Goal: Task Accomplishment & Management: Use online tool/utility

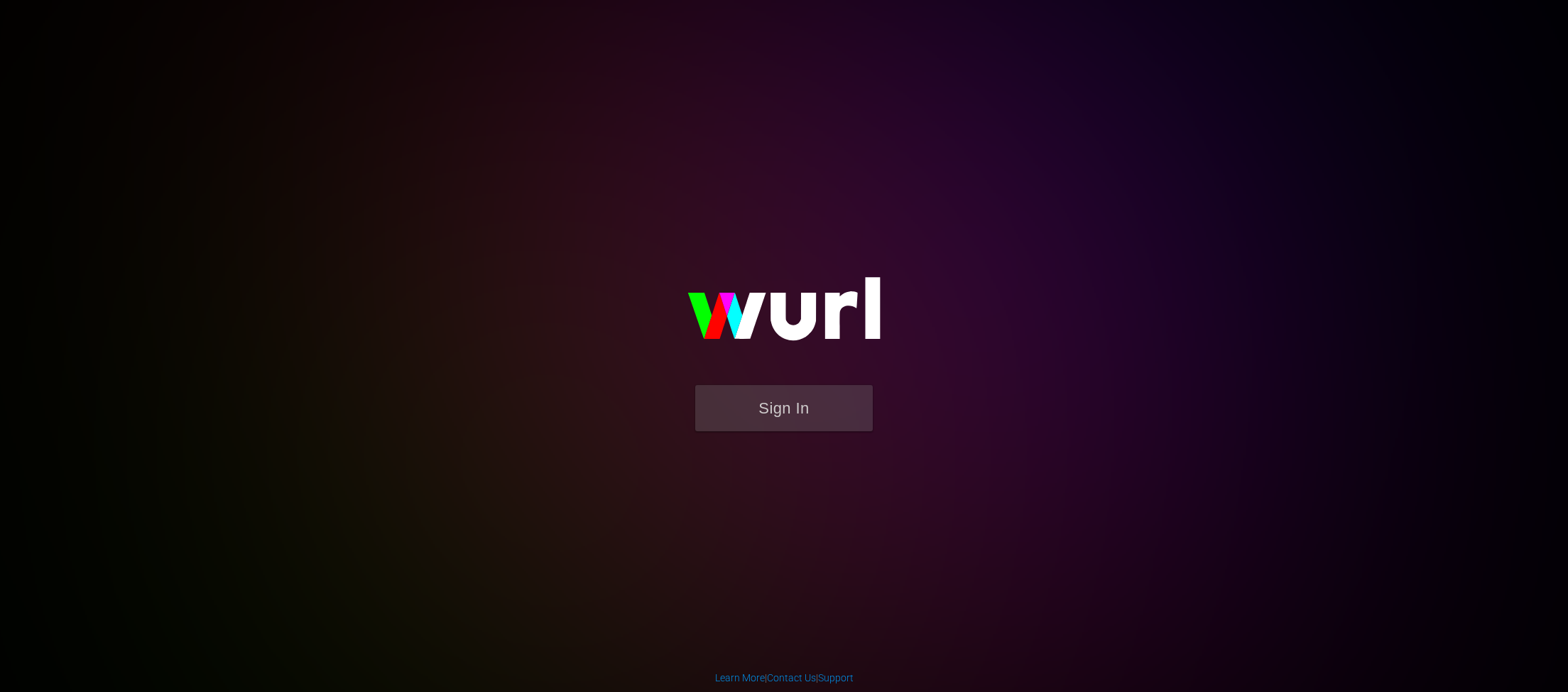
click at [801, 424] on button "Sign In" at bounding box center [784, 408] width 178 height 46
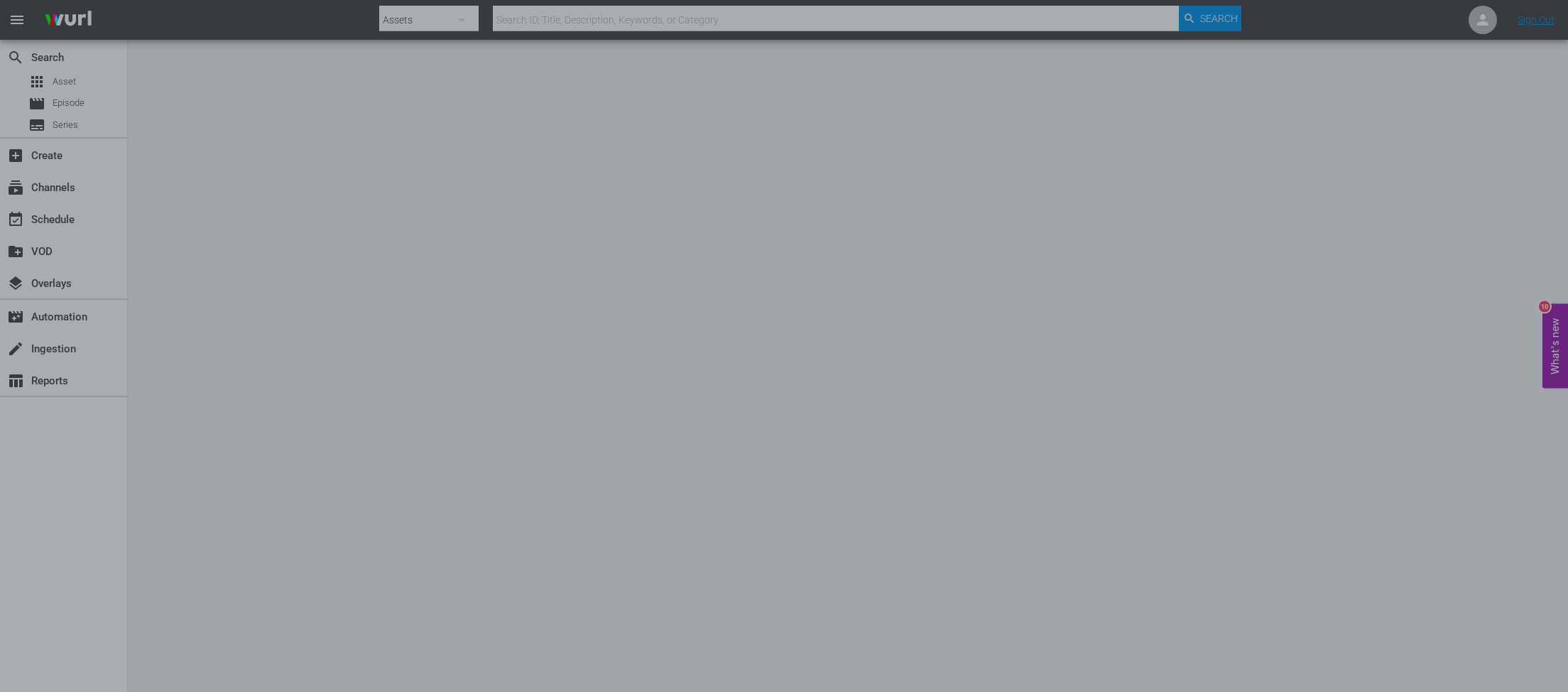
click at [1127, 291] on div at bounding box center [784, 346] width 1568 height 692
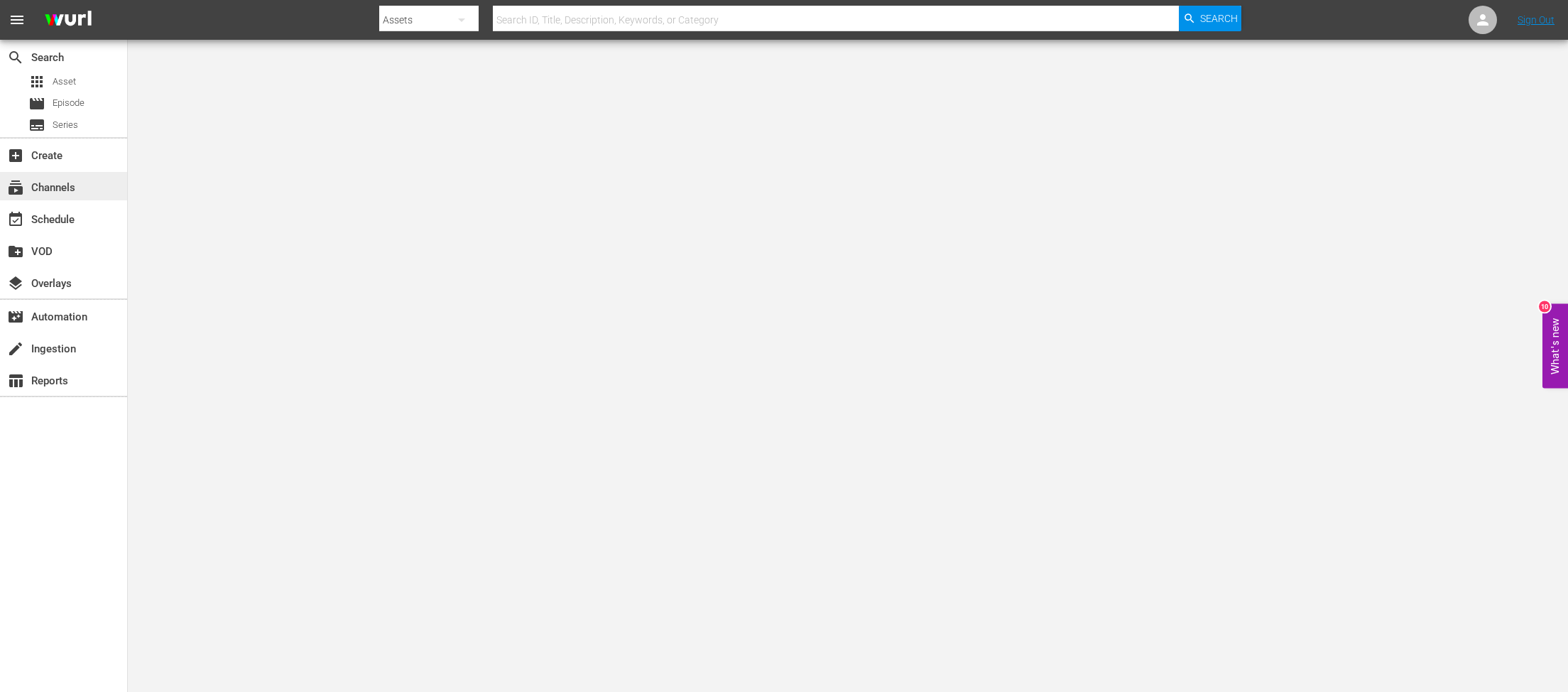
click at [47, 186] on div "subscriptions Channels" at bounding box center [40, 185] width 80 height 13
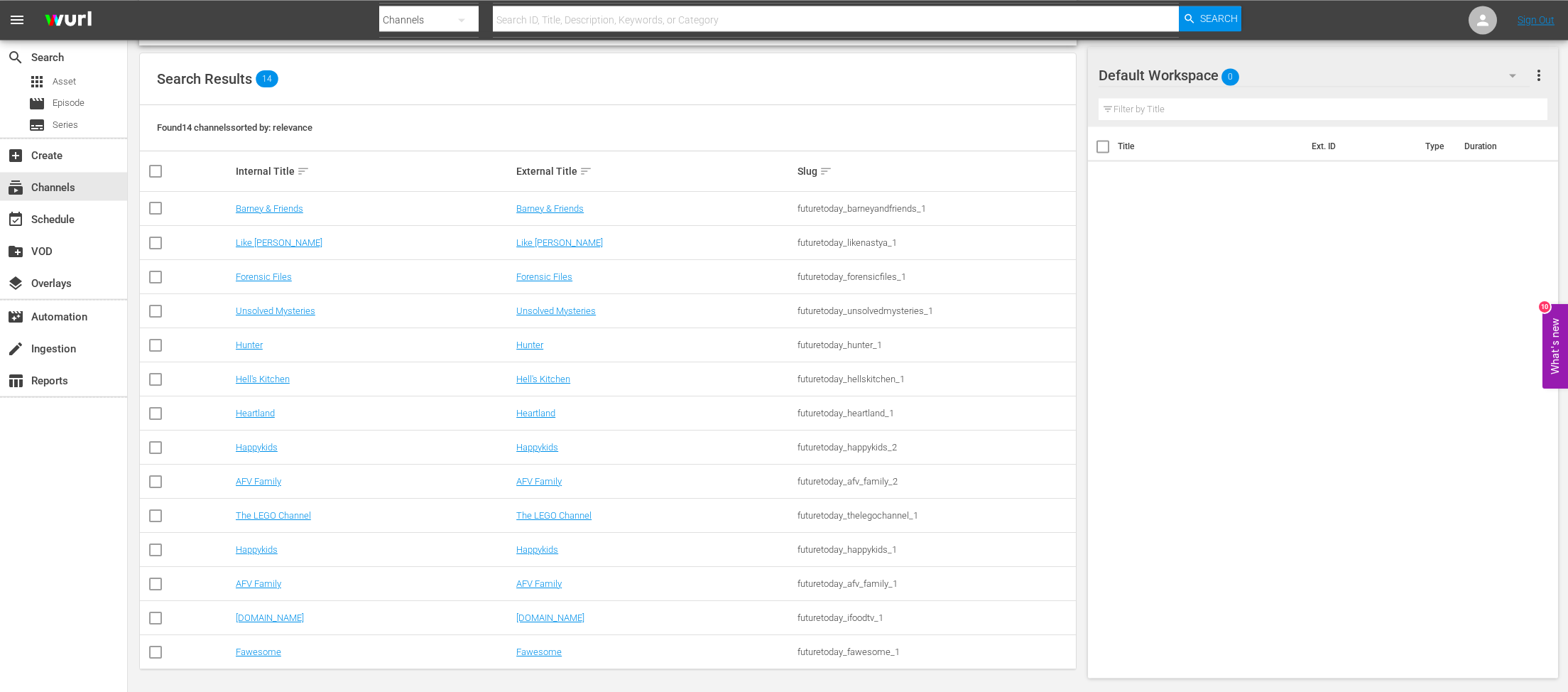
scroll to position [141, 0]
click at [257, 481] on link "AFV Family" at bounding box center [258, 477] width 45 height 11
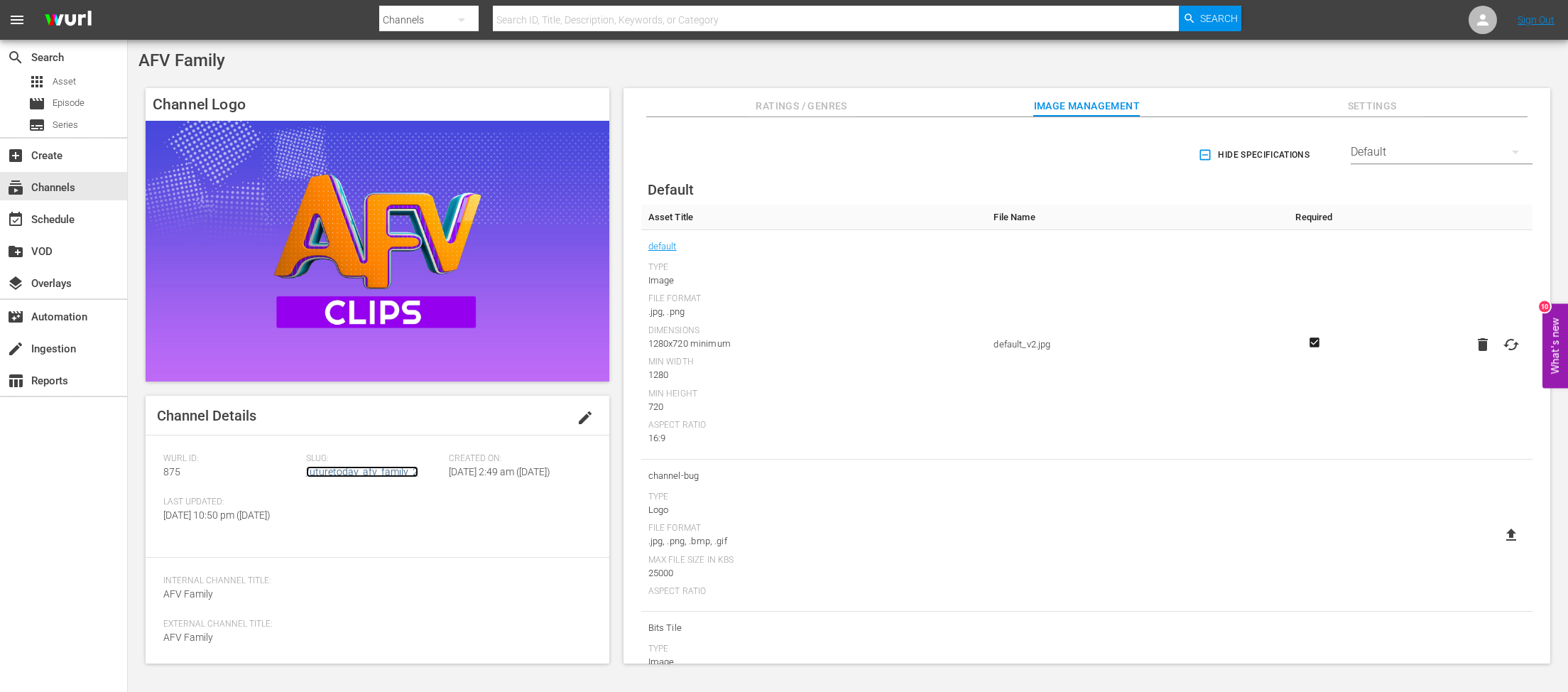
click at [339, 472] on link "futuretoday_afv_family_2" at bounding box center [362, 471] width 112 height 11
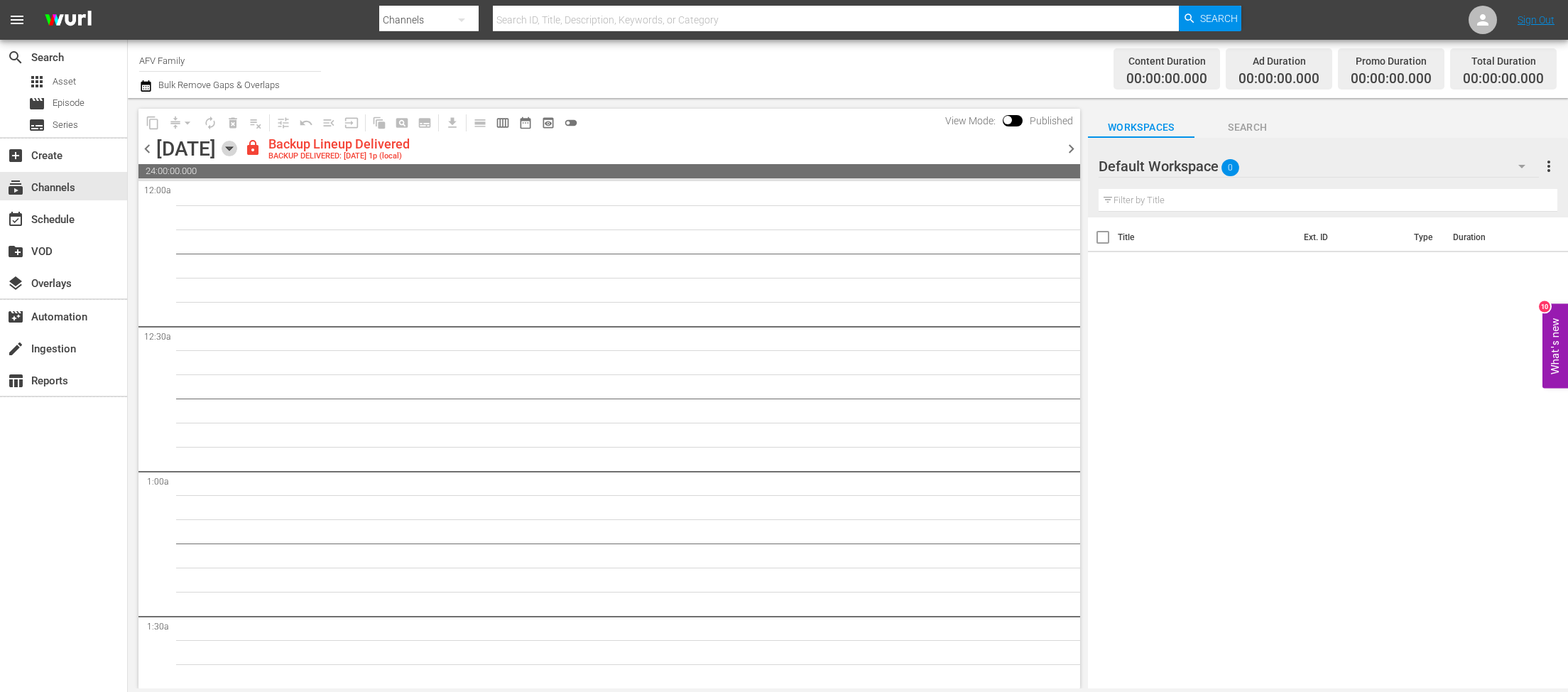
click at [232, 148] on icon "button" at bounding box center [228, 149] width 6 height 4
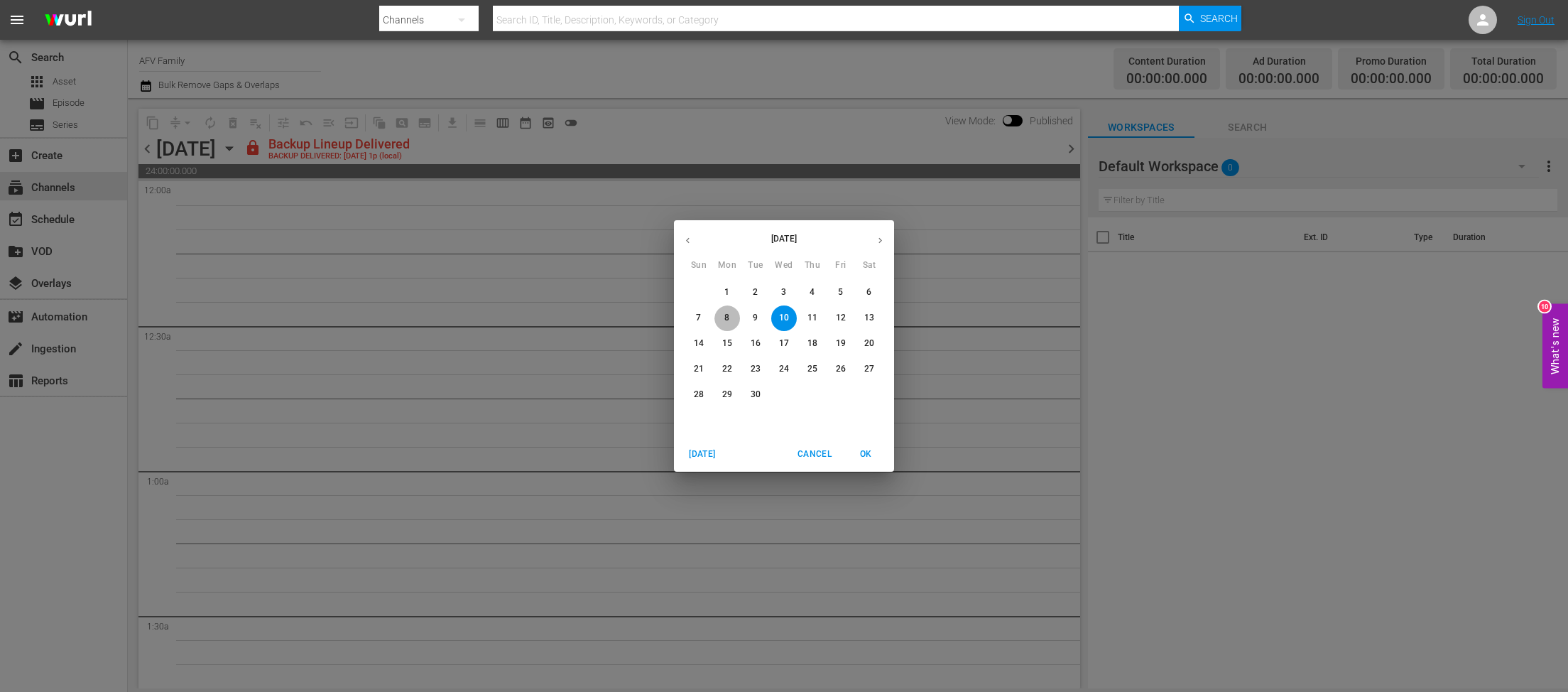
click at [728, 319] on p "8" at bounding box center [726, 317] width 5 height 12
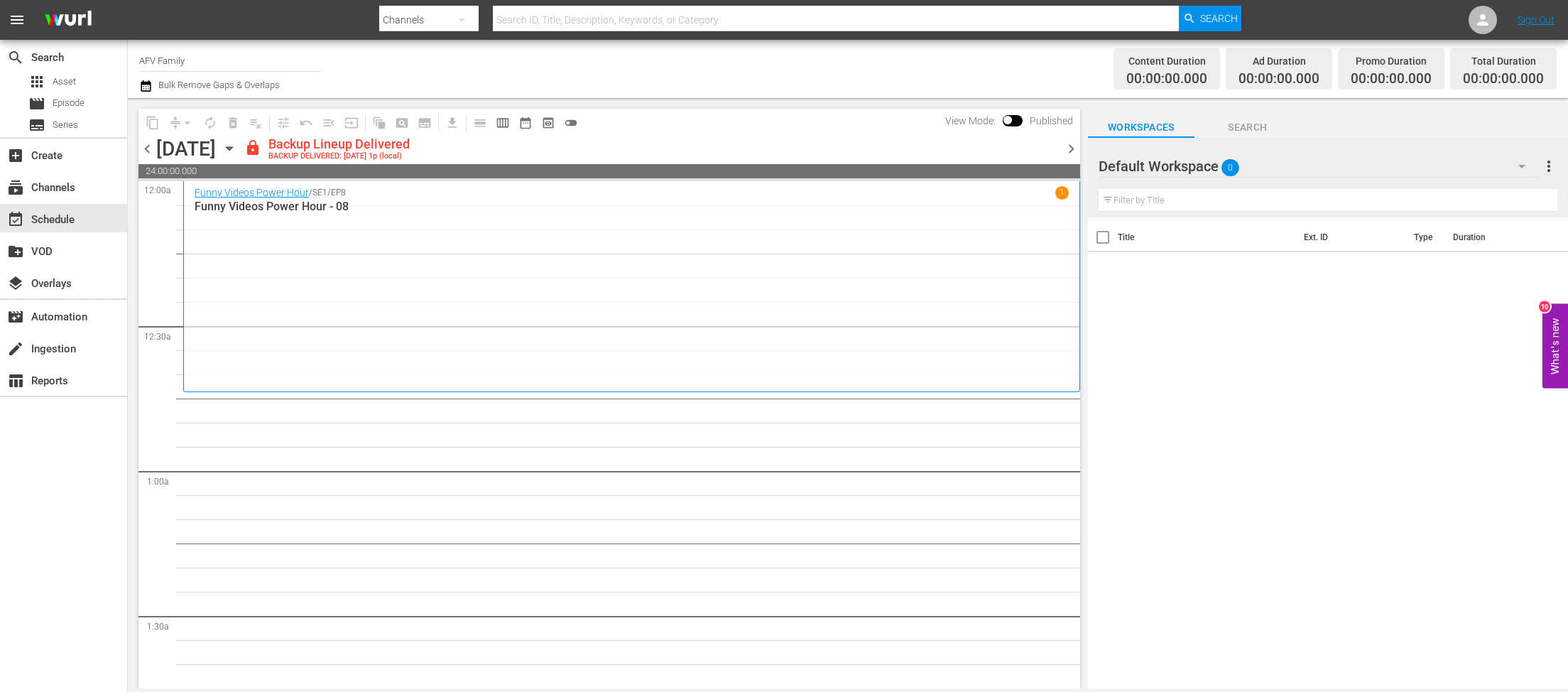
click at [237, 152] on icon "button" at bounding box center [228, 148] width 16 height 16
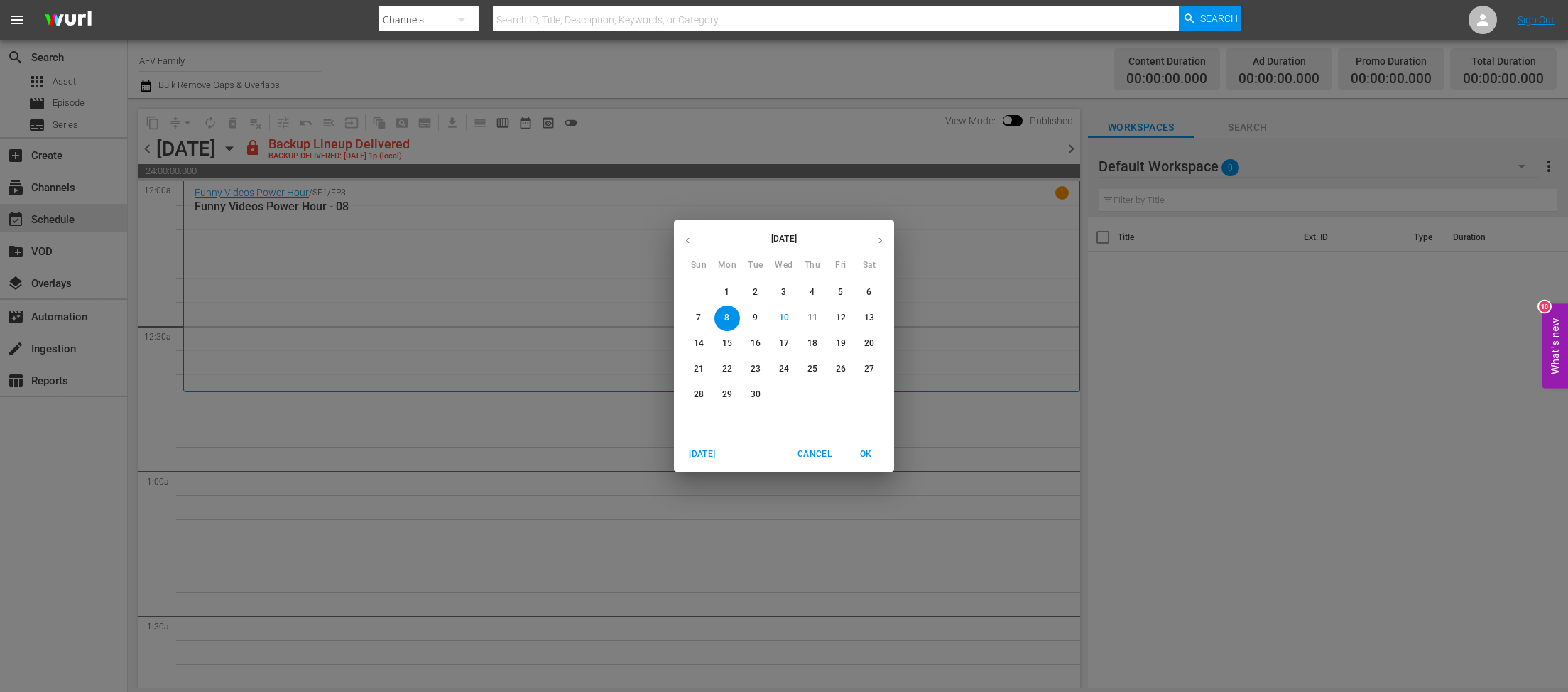
click at [725, 294] on p "1" at bounding box center [726, 291] width 5 height 12
